Goal: Ask a question

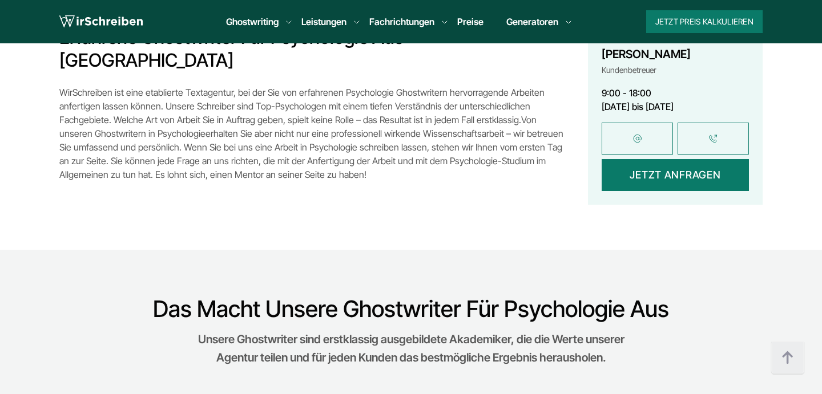
scroll to position [1432, 0]
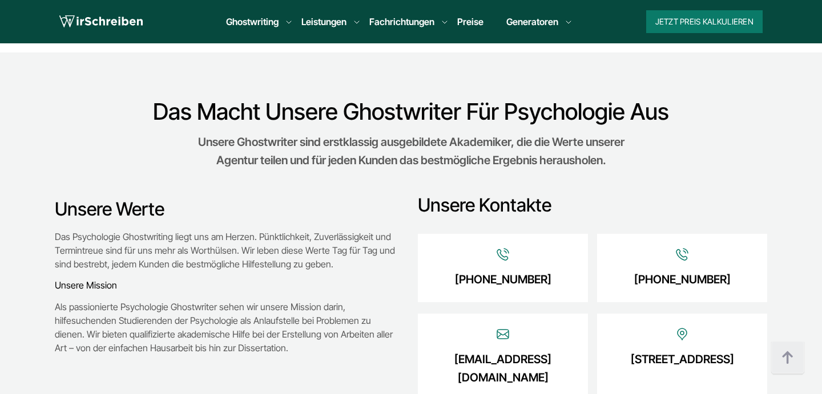
click at [664, 351] on link "[STREET_ADDRESS]" at bounding box center [682, 360] width 103 height 18
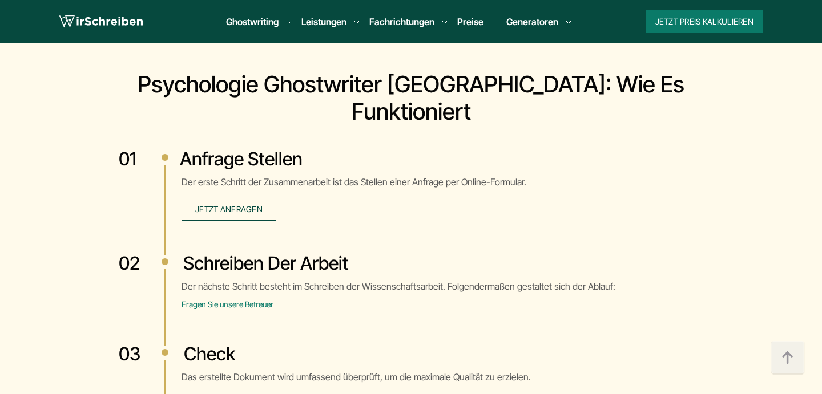
scroll to position [2503, 0]
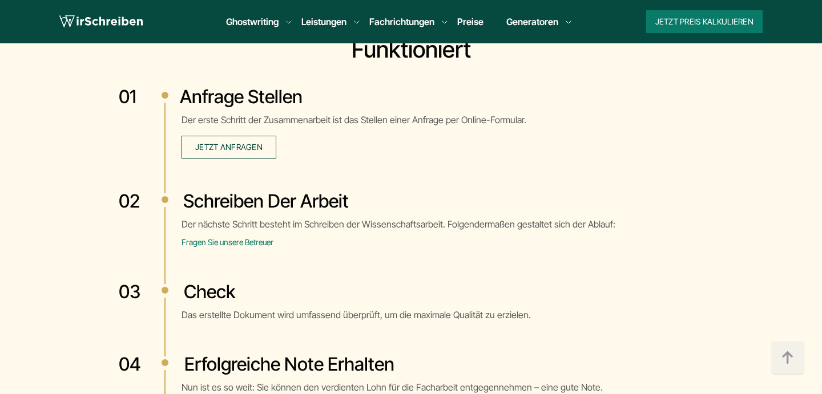
click at [209, 237] on span "Fragen Sie unsere Betreuer" at bounding box center [228, 242] width 92 height 10
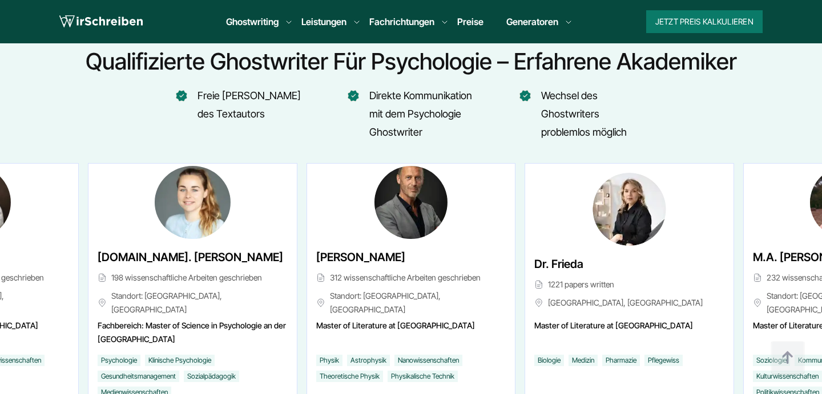
scroll to position [4444, 0]
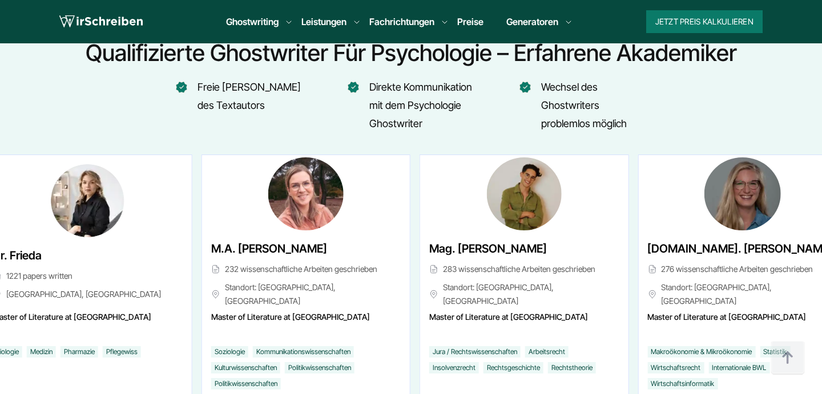
click at [215, 171] on div "M.A. [PERSON_NAME] 232 wissenschaftliche Arbeiten geschrieben Standort: [GEOGRA…" at bounding box center [306, 279] width 208 height 248
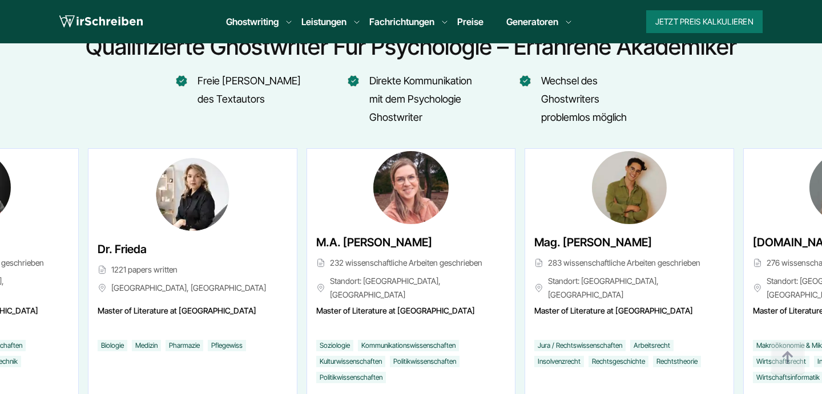
scroll to position [4453, 0]
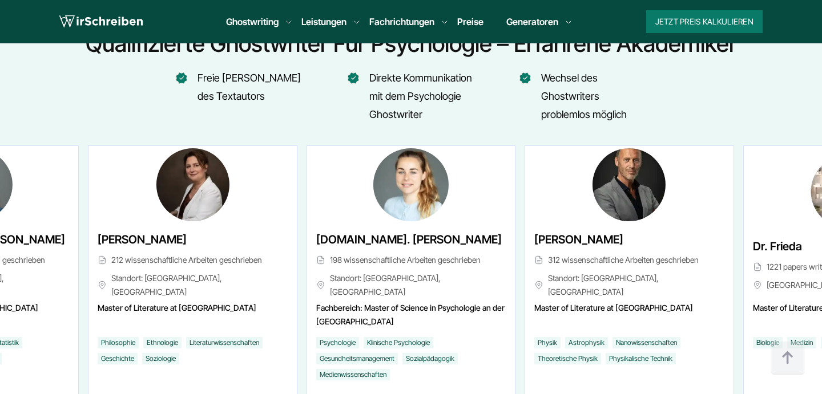
click at [418, 148] on img "7 / 7" at bounding box center [411, 184] width 76 height 73
